Goal: Transaction & Acquisition: Purchase product/service

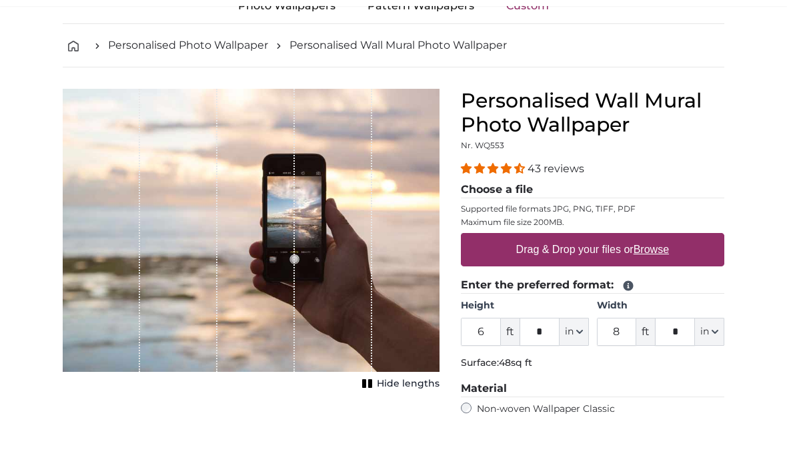
scroll to position [43, 0]
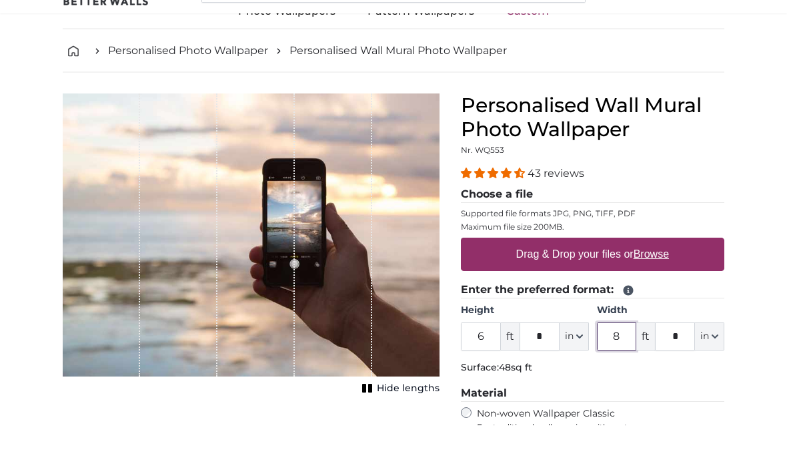
click at [616, 360] on input "8" at bounding box center [617, 374] width 40 height 28
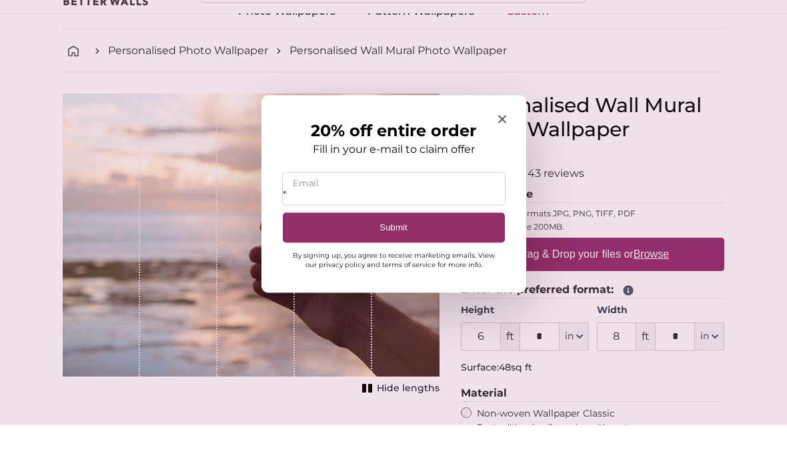
type input "*"
click at [503, 133] on div "20% off entire order Fill in your e-mail to claim offer * Email Submit By signi…" at bounding box center [393, 230] width 265 height 197
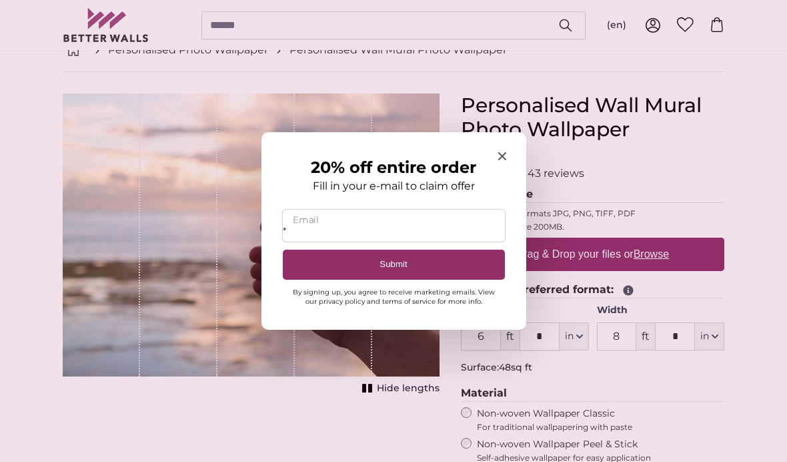
click at [495, 181] on div "20% off entire order Fill in your e-mail to claim offer * Email Submit By signi…" at bounding box center [393, 230] width 265 height 197
click at [360, 241] on input "*" at bounding box center [394, 225] width 222 height 32
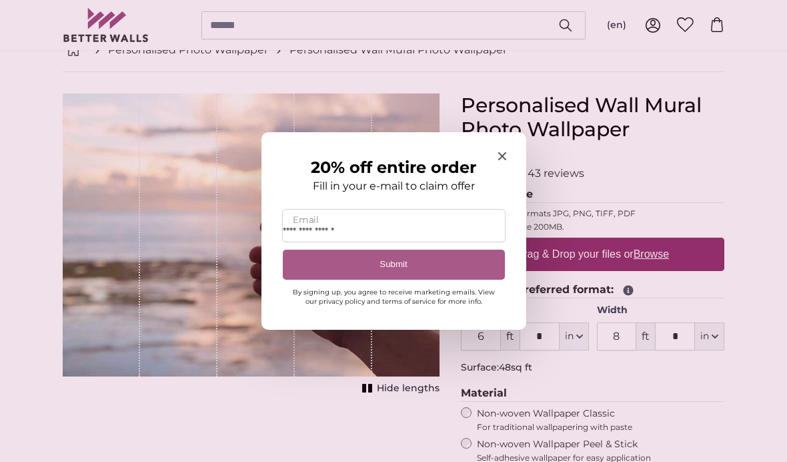
type input "**********"
click at [403, 277] on button "Submit" at bounding box center [394, 264] width 222 height 30
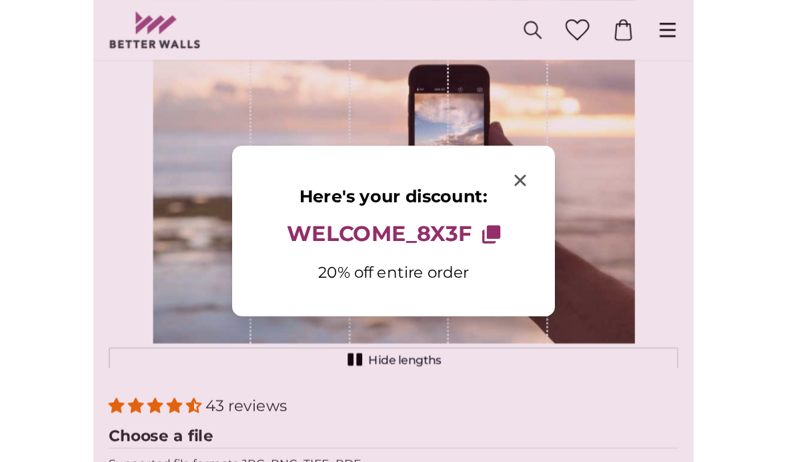
scroll to position [0, 0]
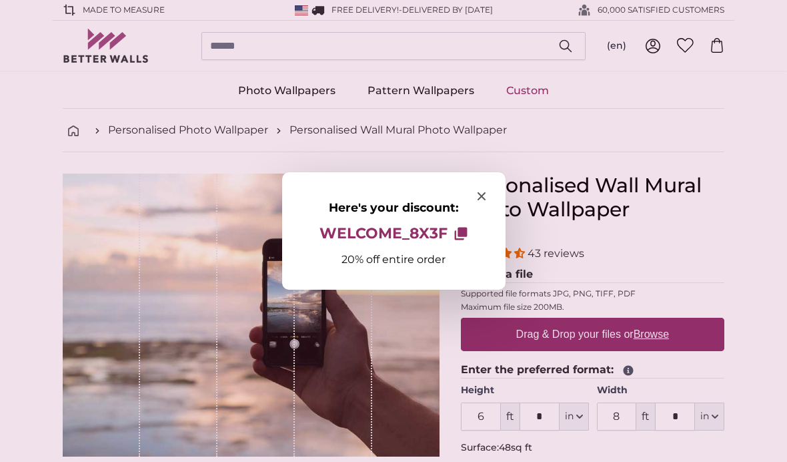
click at [479, 191] on span "Close modal" at bounding box center [482, 196] width 8 height 13
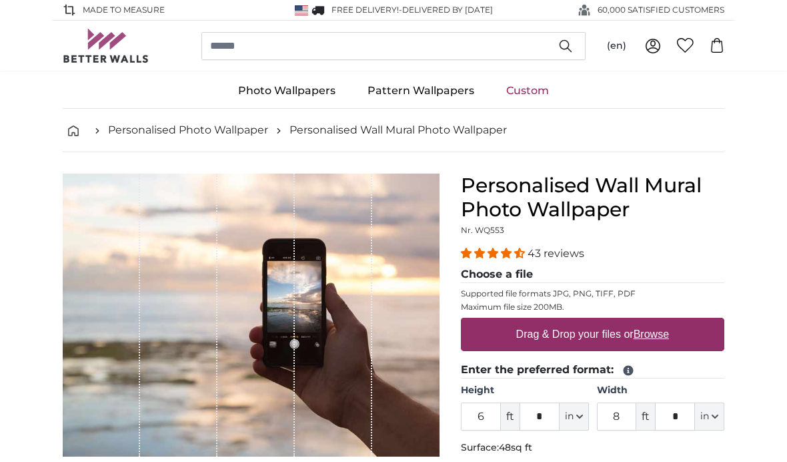
click at [256, 364] on div "1 of 1" at bounding box center [255, 314] width 77 height 283
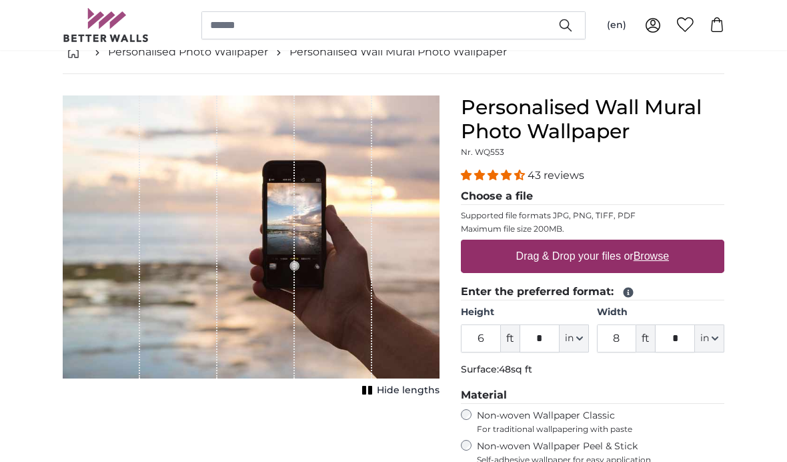
scroll to position [80, 0]
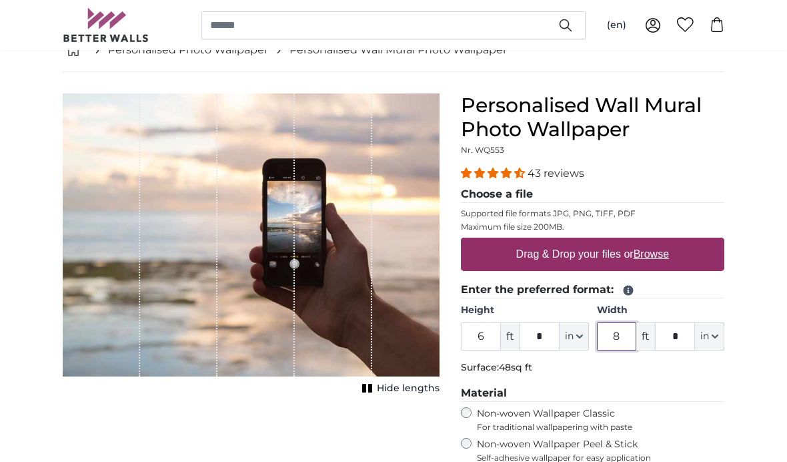
click at [617, 333] on input "8" at bounding box center [617, 336] width 40 height 28
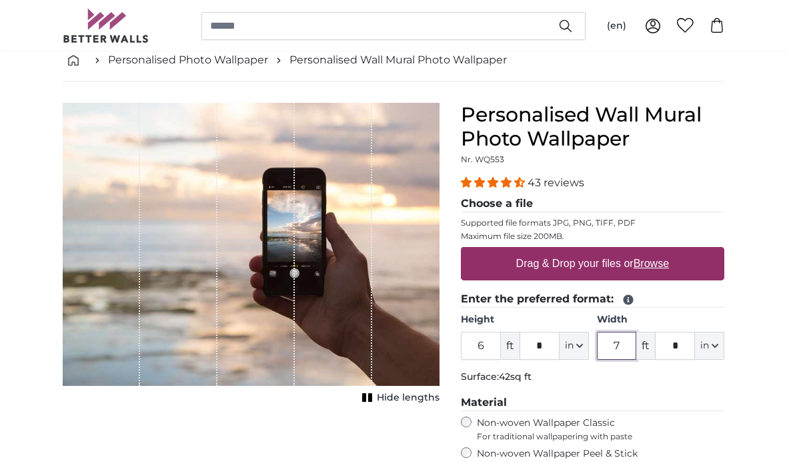
scroll to position [66, 0]
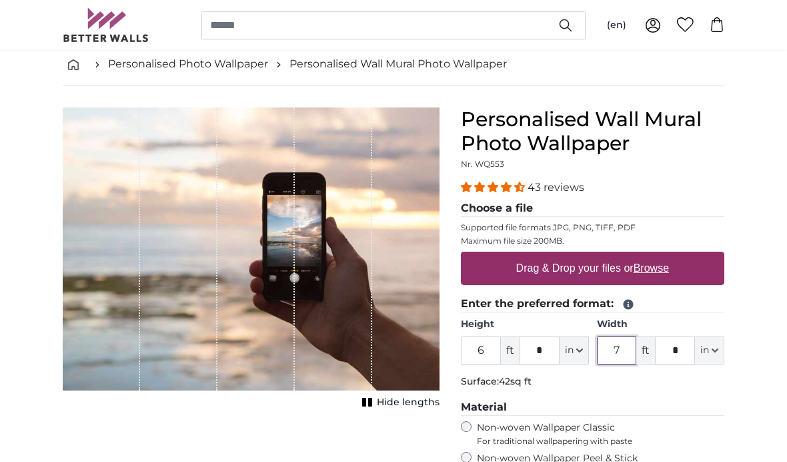
type input "7"
click at [598, 267] on label "Drag & Drop your files or Browse" at bounding box center [592, 268] width 163 height 27
click at [598, 255] on input "Drag & Drop your files or Browse" at bounding box center [592, 253] width 263 height 4
type input "**********"
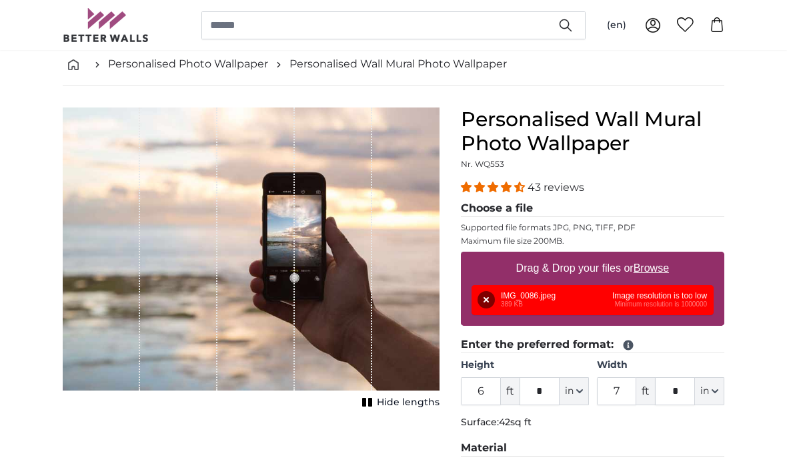
click at [674, 300] on div "Remove Retry Remove Upload Cancel Retry Remove IMG_0086.jpeg 389 KB Image resol…" at bounding box center [593, 300] width 242 height 30
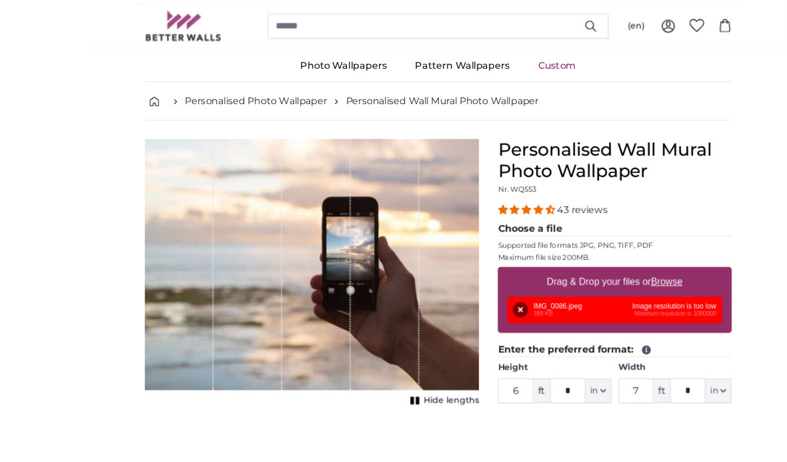
scroll to position [89, 0]
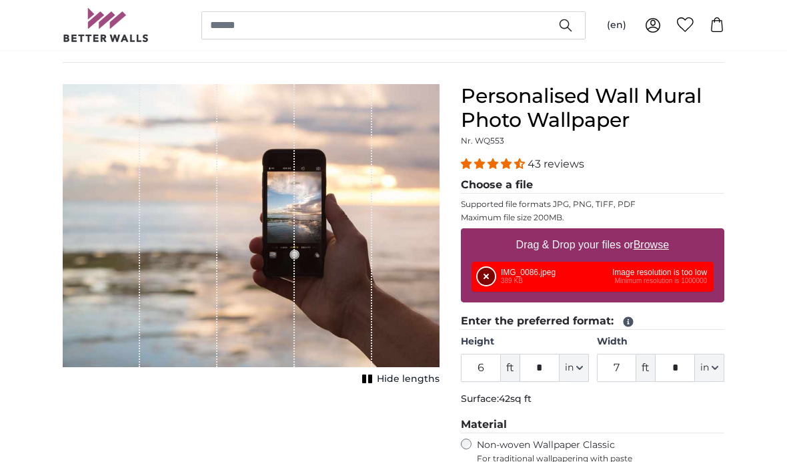
click at [484, 274] on button "Remove" at bounding box center [486, 275] width 17 height 17
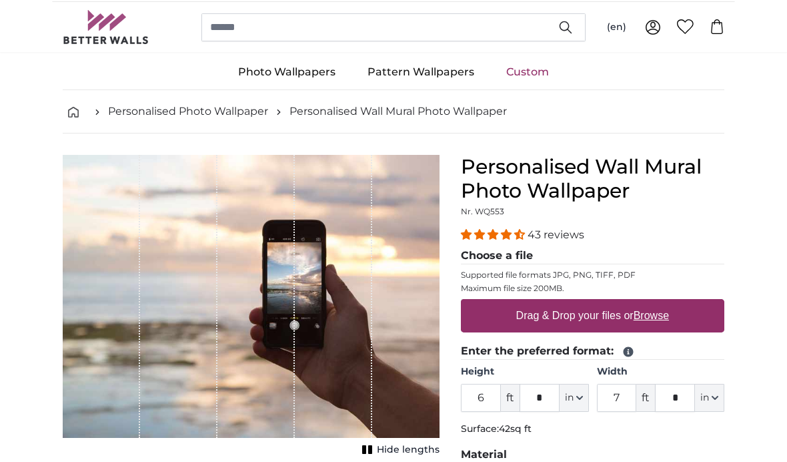
scroll to position [0, 0]
